Goal: Share content: Share content

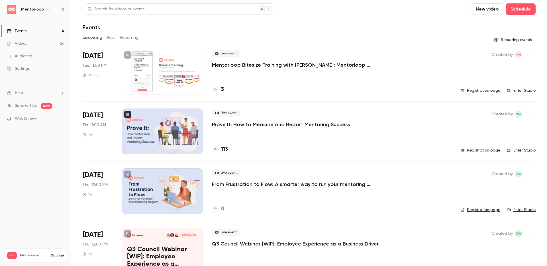
click at [113, 38] on button "Past" at bounding box center [111, 37] width 8 height 9
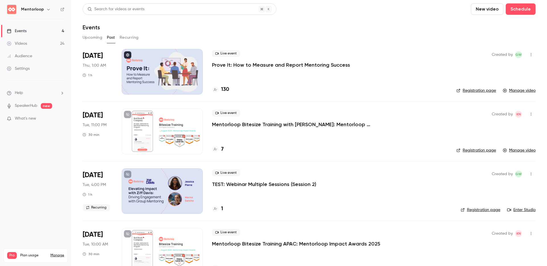
click at [290, 63] on p "Prove It: How to Measure and Report Mentoring Success" at bounding box center [281, 65] width 138 height 7
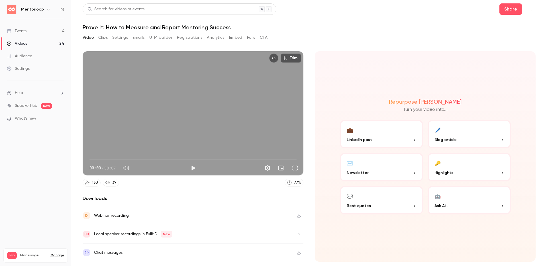
click at [199, 38] on button "Registrations" at bounding box center [189, 37] width 25 height 9
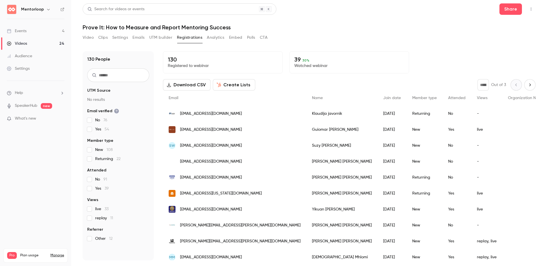
click at [220, 36] on button "Analytics" at bounding box center [216, 37] width 18 height 9
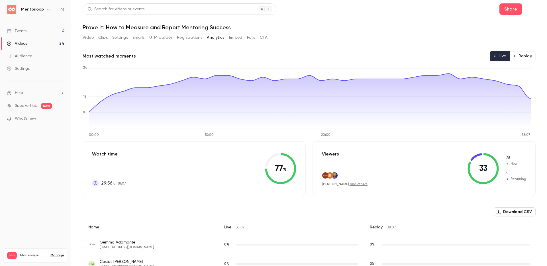
click at [253, 37] on button "Polls" at bounding box center [251, 37] width 8 height 9
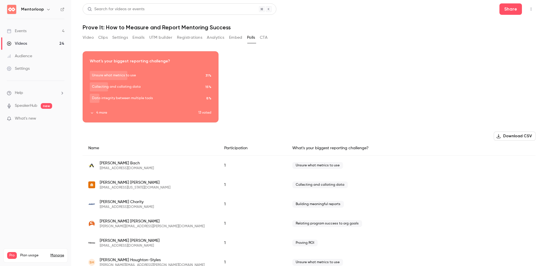
click at [100, 111] on button "4 more" at bounding box center [144, 112] width 109 height 5
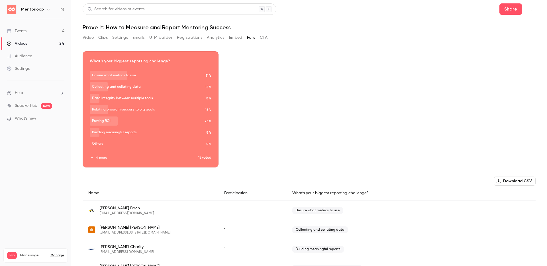
click at [378, 98] on div "Download image What's your biggest reporting challenge? Unsure what metrics to …" at bounding box center [309, 109] width 453 height 116
click at [350, 102] on div "Download image What's your biggest reporting challenge? Unsure what metrics to …" at bounding box center [309, 109] width 453 height 116
click at [86, 37] on button "Video" at bounding box center [88, 37] width 11 height 9
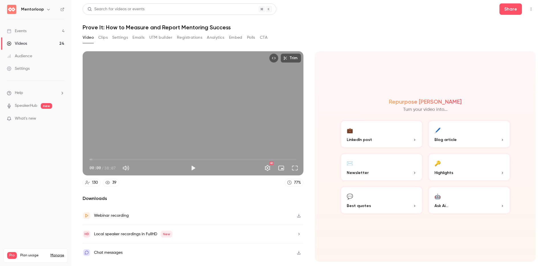
click at [377, 54] on div "Repurpose Ai Turn your video into... 💼 LinkedIn post 🖊️ Blog article ✉️ Newslet…" at bounding box center [425, 156] width 221 height 210
click at [194, 169] on button "Play" at bounding box center [192, 167] width 11 height 11
click at [96, 160] on span "00:34" at bounding box center [192, 159] width 207 height 9
click at [93, 160] on span "00:34" at bounding box center [93, 160] width 2 height 2
click at [94, 160] on span "00:53" at bounding box center [94, 160] width 2 height 2
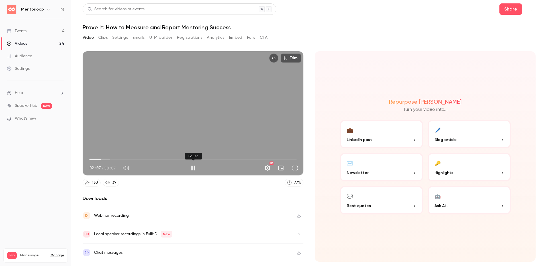
click at [193, 168] on button "Pause" at bounding box center [192, 167] width 11 height 11
click at [530, 12] on button "Top Bar Actions" at bounding box center [530, 9] width 9 height 9
click at [63, 9] on div at bounding box center [273, 133] width 547 height 266
click at [62, 10] on icon at bounding box center [62, 9] width 4 height 4
type input "*****"
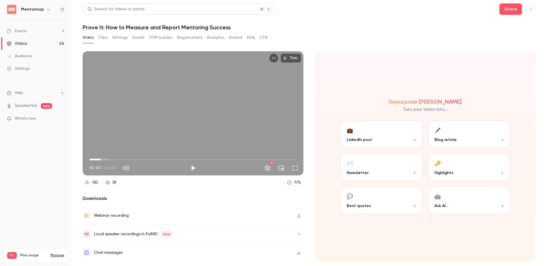
click at [34, 29] on link "Events 4" at bounding box center [35, 31] width 71 height 13
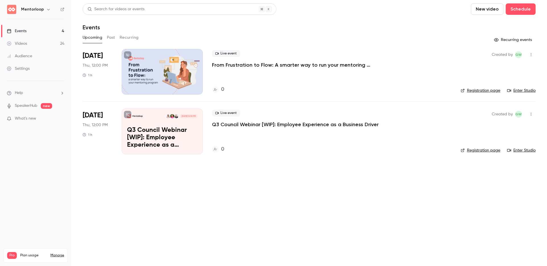
click at [112, 38] on button "Past" at bounding box center [111, 37] width 8 height 9
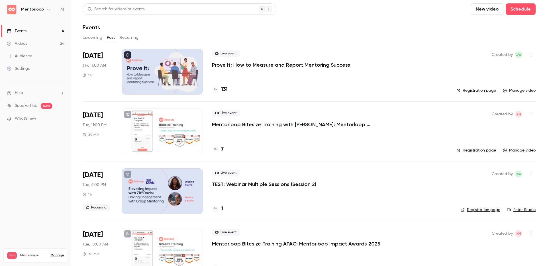
click at [310, 65] on p "Prove It: How to Measure and Report Mentoring Success" at bounding box center [281, 65] width 138 height 7
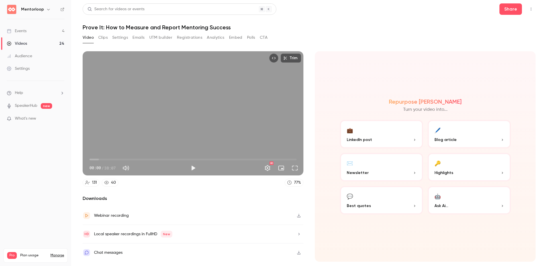
click at [251, 36] on button "Polls" at bounding box center [251, 37] width 8 height 9
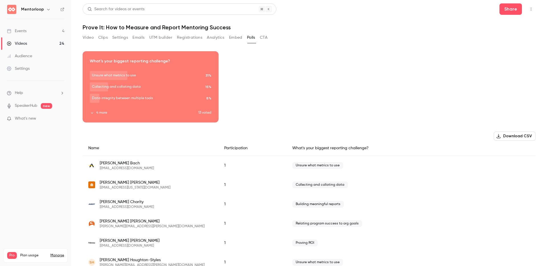
click at [100, 114] on button "4 more" at bounding box center [144, 112] width 109 height 5
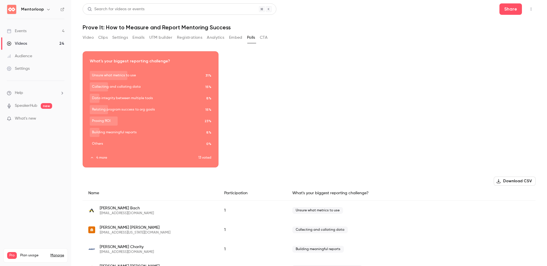
click at [151, 105] on icon "button" at bounding box center [150, 105] width 5 height 4
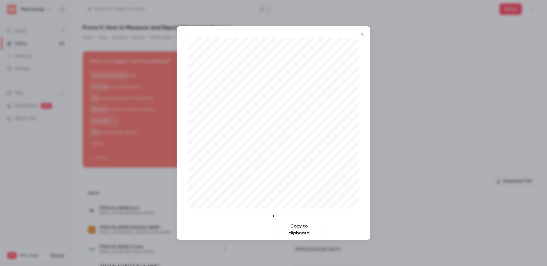
click at [253, 233] on button "Download image" at bounding box center [248, 229] width 48 height 11
click at [444, 124] on div at bounding box center [273, 133] width 547 height 266
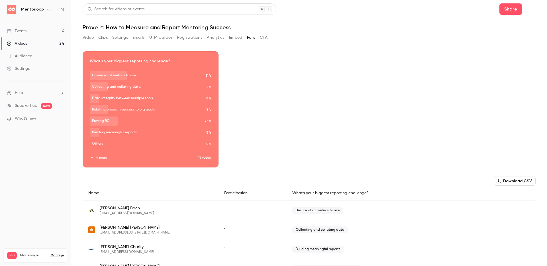
click at [90, 38] on button "Video" at bounding box center [88, 37] width 11 height 9
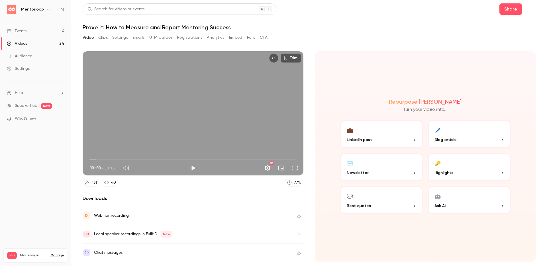
click at [297, 234] on icon "button" at bounding box center [299, 234] width 5 height 4
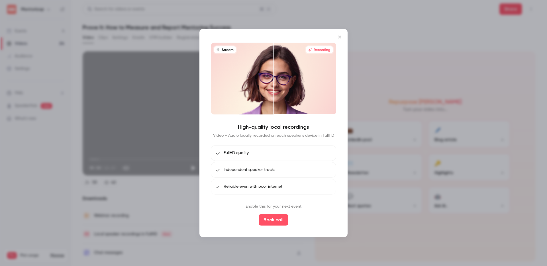
click at [338, 36] on icon "Close" at bounding box center [339, 37] width 7 height 5
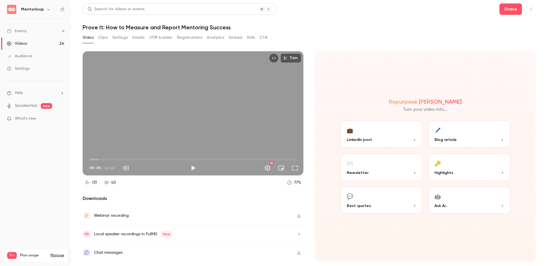
click at [152, 217] on div "Webinar recording" at bounding box center [193, 215] width 221 height 19
click at [363, 27] on h1 "Prove It: How to Measure and Report Mentoring Success" at bounding box center [309, 27] width 453 height 7
click at [369, 29] on h1 "Prove It: How to Measure and Report Mentoring Success" at bounding box center [309, 27] width 453 height 7
click at [138, 236] on div "Local speaker recordings in FullHD New" at bounding box center [133, 234] width 78 height 7
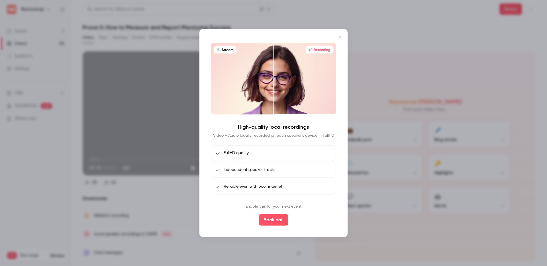
click at [339, 38] on icon "Close" at bounding box center [339, 37] width 7 height 5
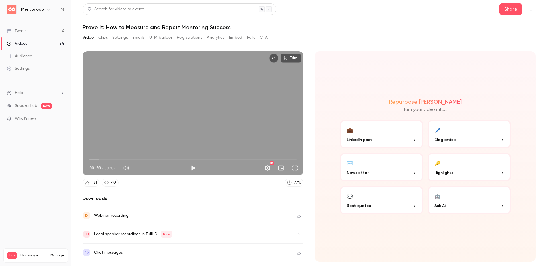
click at [208, 36] on button "Analytics" at bounding box center [216, 37] width 18 height 9
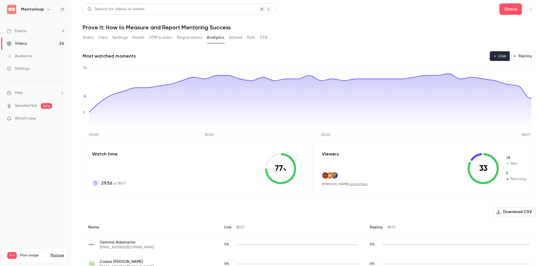
click at [432, 30] on h1 "Prove It: How to Measure and Report Mentoring Success" at bounding box center [309, 27] width 453 height 7
click at [524, 54] on button "Replay" at bounding box center [523, 56] width 26 height 10
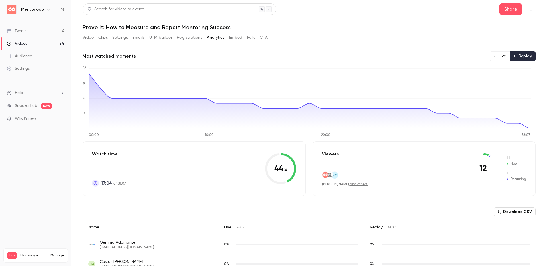
click at [349, 7] on div "Search for videos or events Share" at bounding box center [309, 8] width 453 height 11
click at [311, 38] on div "Video Clips Settings Emails UTM builder Registrations Analytics Embed Polls CTA" at bounding box center [309, 38] width 453 height 11
click at [499, 9] on button "Share" at bounding box center [510, 8] width 23 height 11
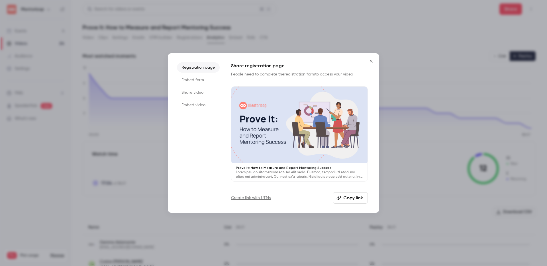
click at [190, 101] on li "Embed video" at bounding box center [198, 105] width 43 height 10
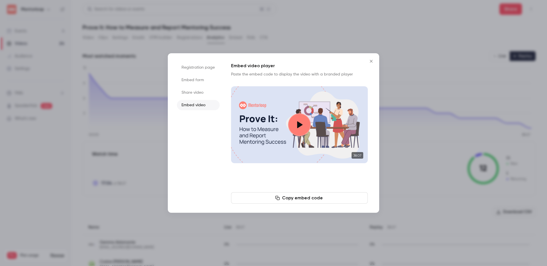
click at [284, 199] on button "Copy embed code" at bounding box center [299, 197] width 137 height 11
click at [297, 203] on button "Copy embed code" at bounding box center [299, 197] width 137 height 11
